Goal: Information Seeking & Learning: Learn about a topic

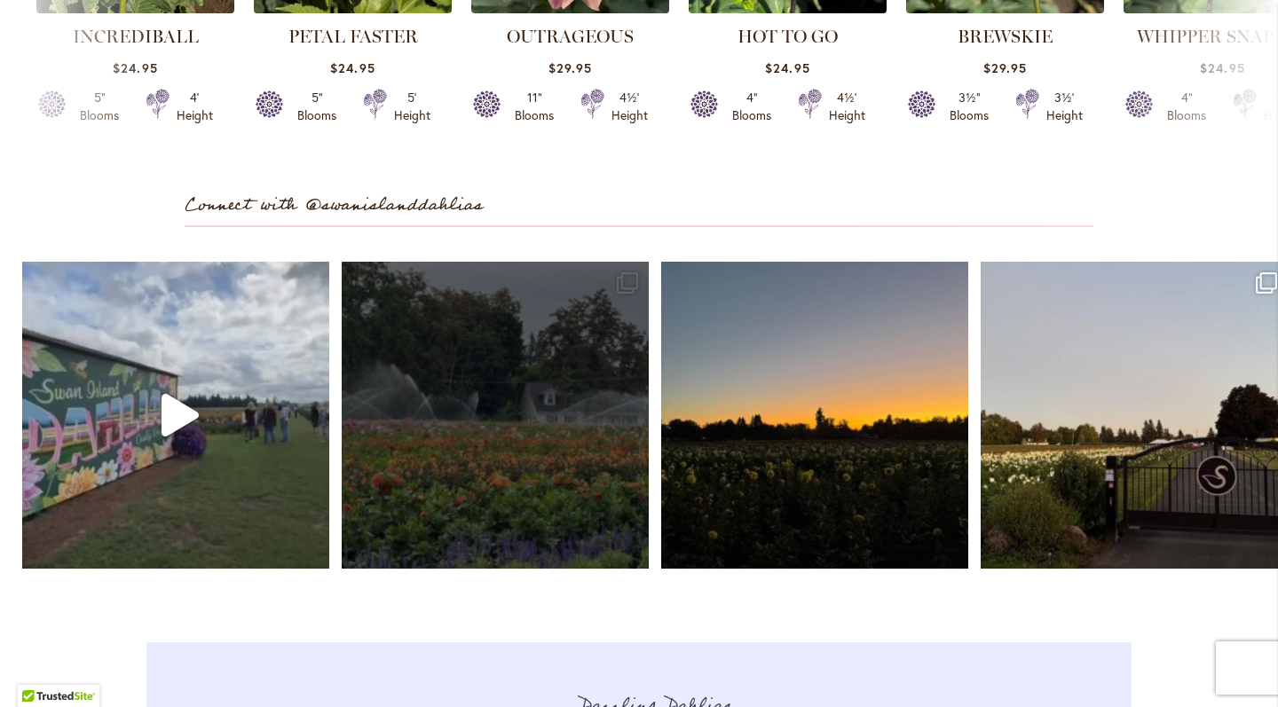
scroll to position [4993, 0]
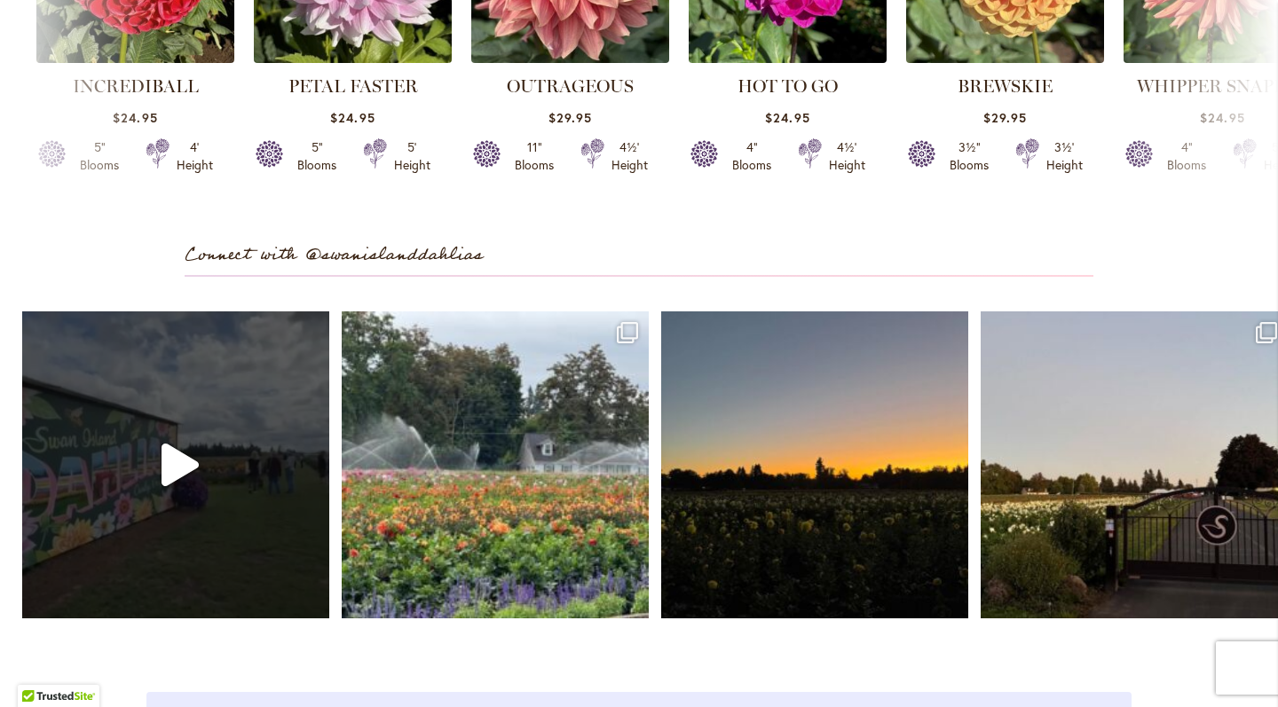
click at [166, 480] on icon "Play" at bounding box center [179, 465] width 37 height 43
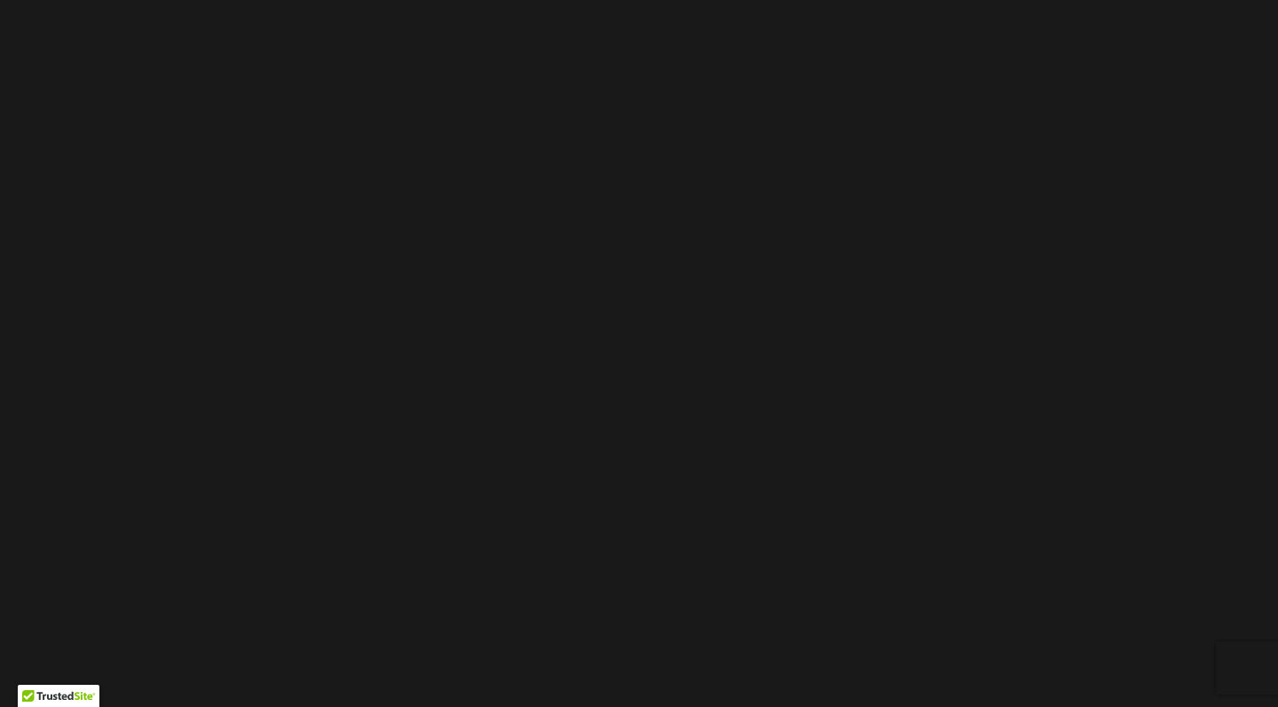
drag, startPoint x: 553, startPoint y: 596, endPoint x: 699, endPoint y: 592, distance: 146.5
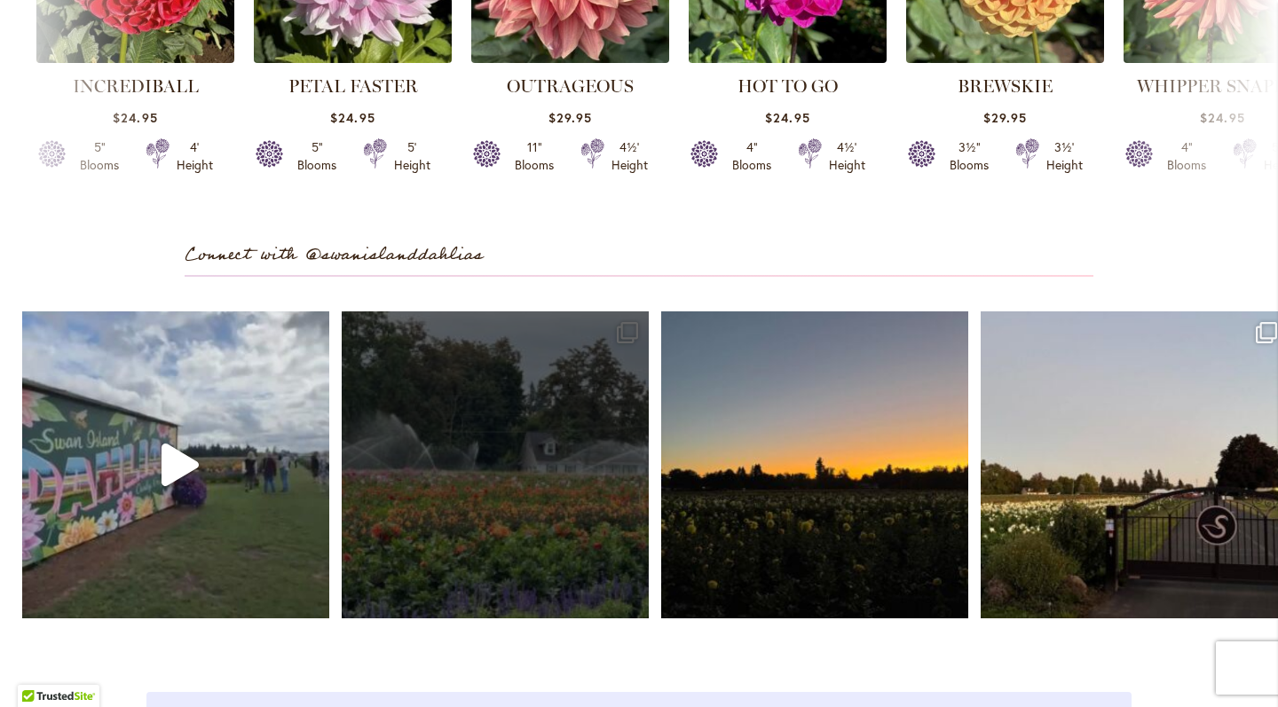
click at [518, 447] on link "Open" at bounding box center [495, 464] width 307 height 307
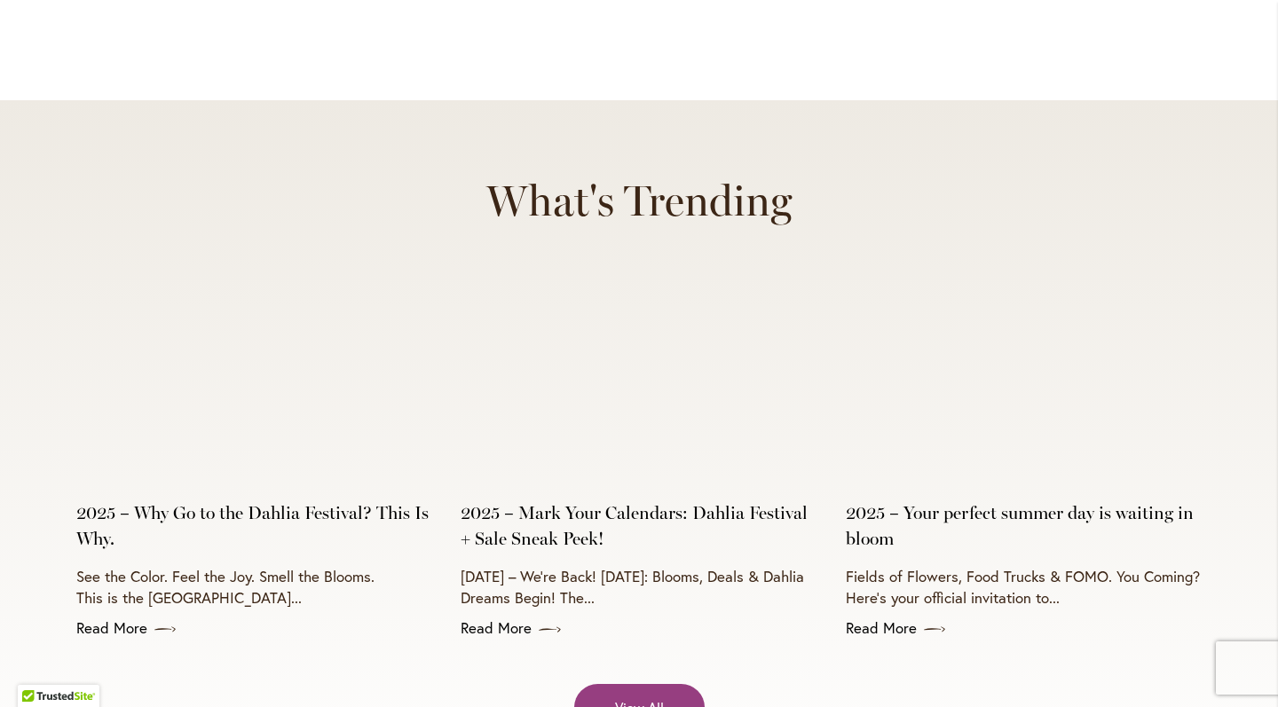
scroll to position [6913, 0]
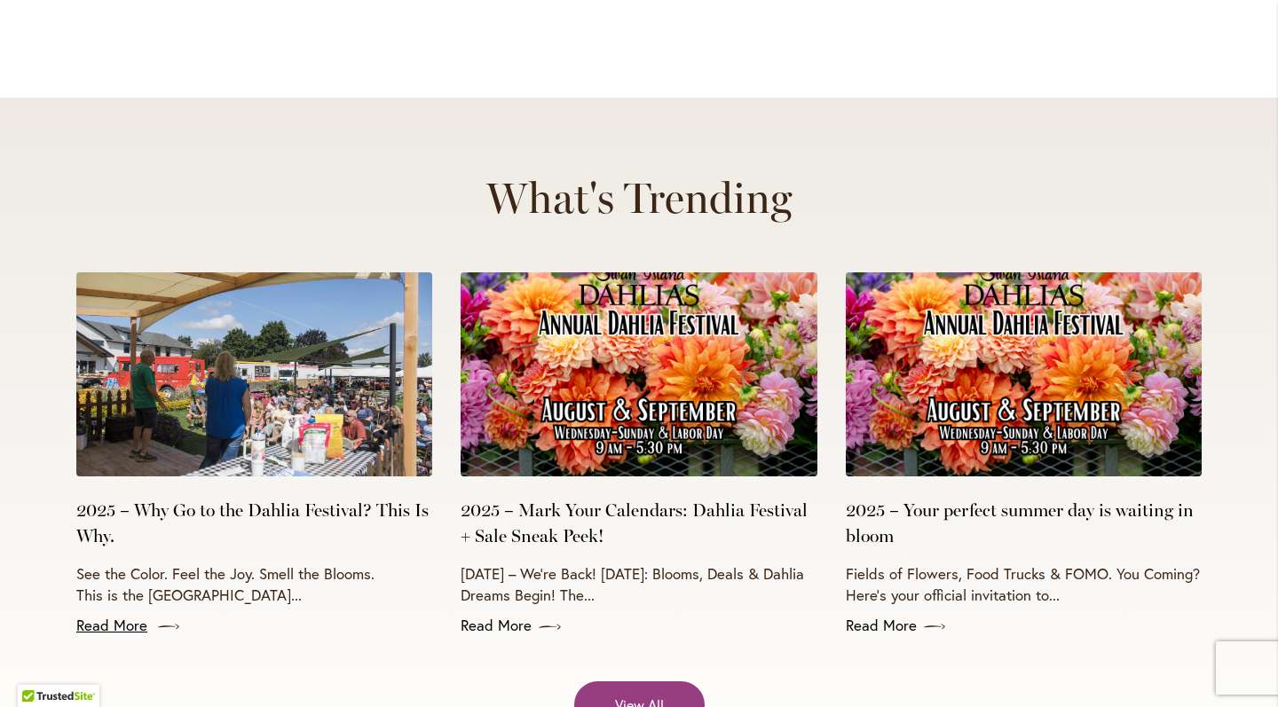
click at [136, 615] on link "Read More" at bounding box center [254, 625] width 356 height 21
